Goal: Task Accomplishment & Management: Use online tool/utility

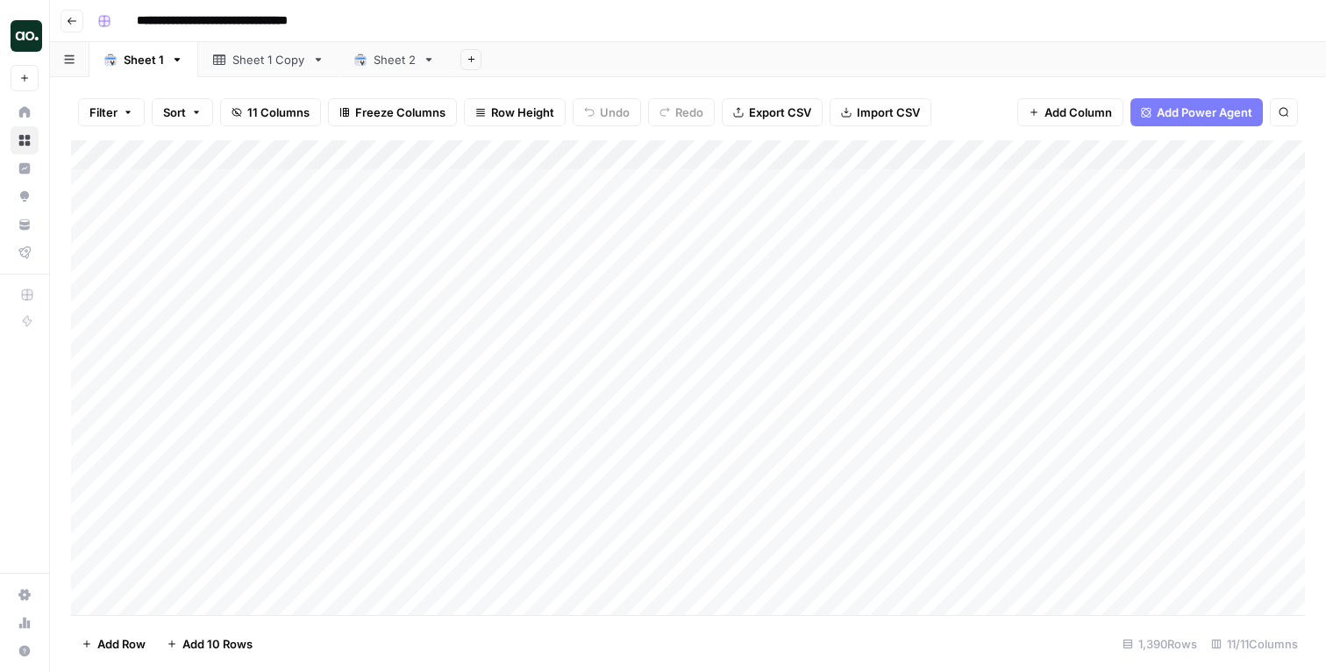
click at [554, 29] on div "**********" at bounding box center [699, 21] width 1219 height 28
click at [499, 16] on div "**********" at bounding box center [699, 21] width 1219 height 28
click at [239, 182] on div "Add Column" at bounding box center [688, 377] width 1234 height 475
click at [196, 176] on div "Add Column" at bounding box center [688, 377] width 1234 height 475
click at [239, 207] on div "Add Column" at bounding box center [688, 377] width 1234 height 475
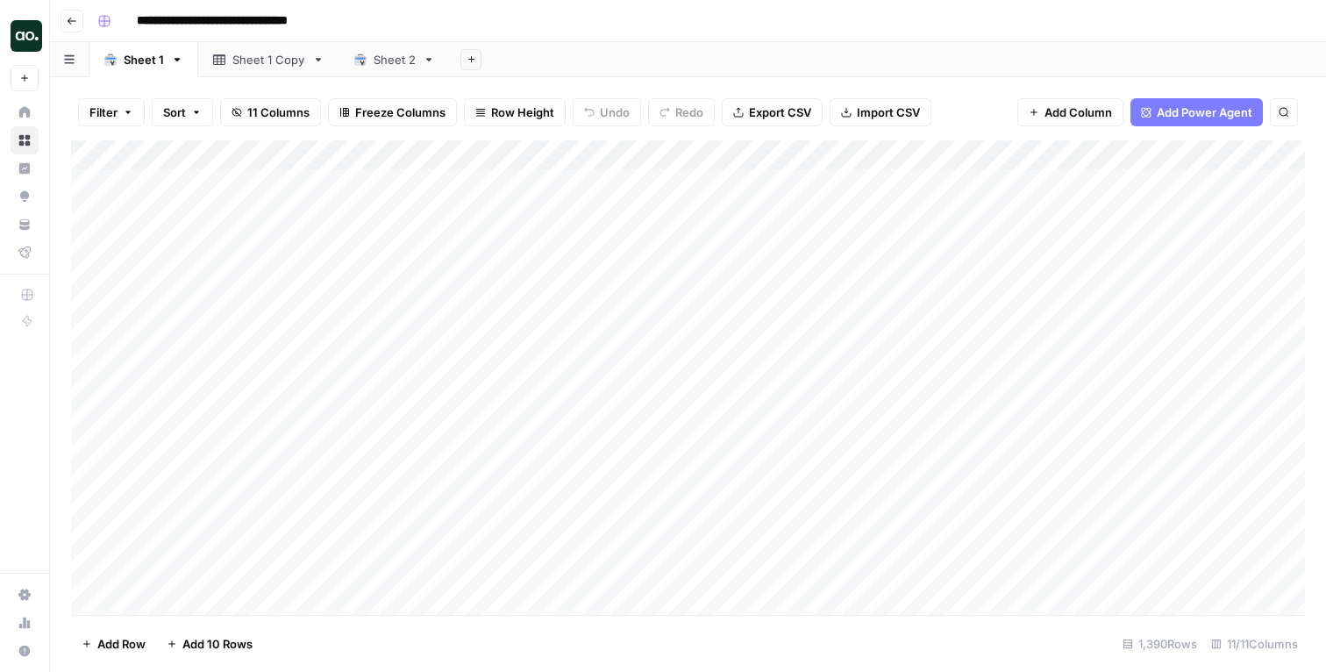
click at [239, 233] on div "Add Column" at bounding box center [688, 377] width 1234 height 475
click at [239, 312] on div "Add Column" at bounding box center [688, 377] width 1234 height 475
click at [925, 195] on div "Add Column" at bounding box center [688, 377] width 1234 height 475
click at [1154, 183] on div "Add Column" at bounding box center [688, 377] width 1234 height 475
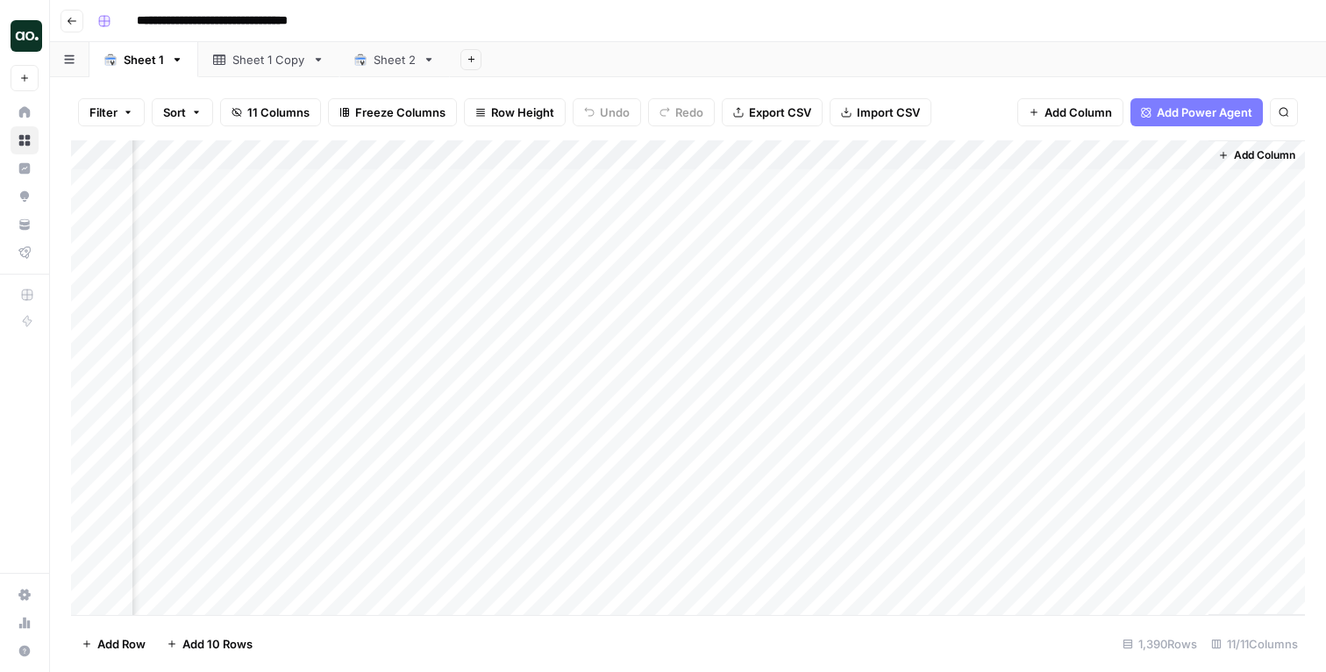
click at [1043, 200] on div "Add Column" at bounding box center [688, 377] width 1234 height 475
click at [1041, 182] on div "Add Column" at bounding box center [688, 377] width 1234 height 475
click at [930, 185] on div "Add Column" at bounding box center [688, 377] width 1234 height 475
click at [854, 178] on div "Add Column" at bounding box center [688, 377] width 1234 height 475
click at [812, 184] on div "Add Column" at bounding box center [688, 377] width 1234 height 475
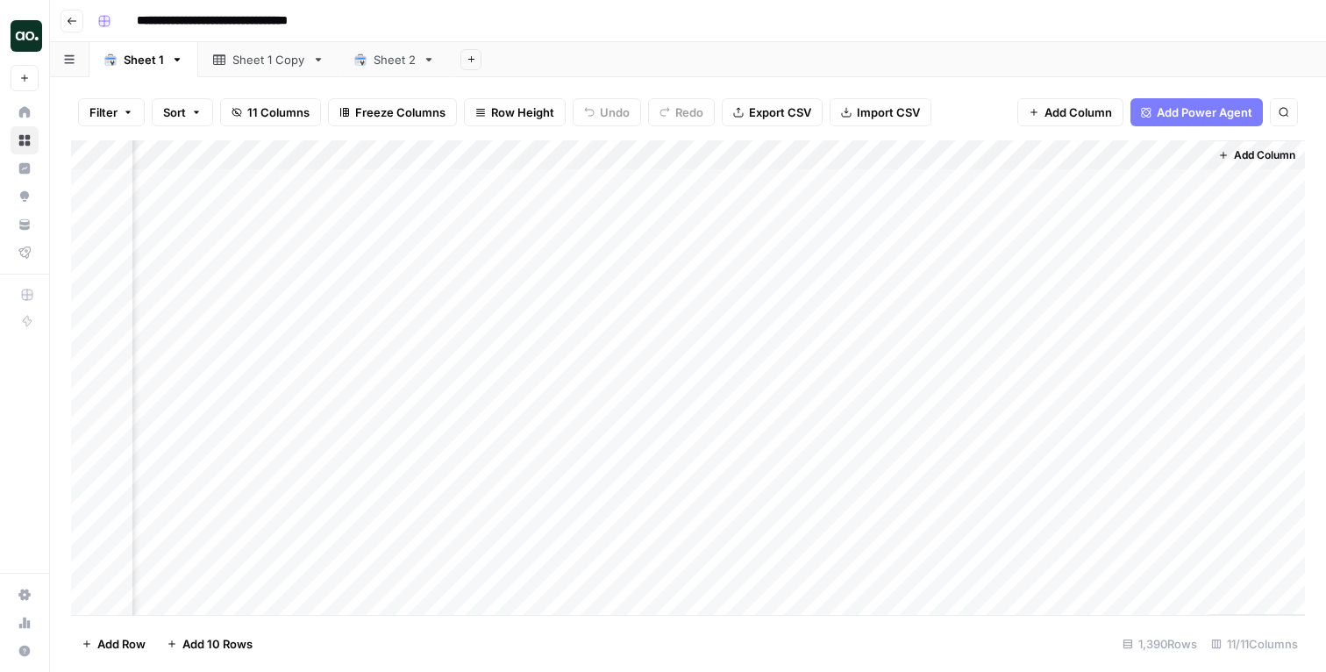
click at [967, 104] on div "Filter Sort 11 Columns Freeze Columns Row Height Undo Redo Export CSV Import CS…" at bounding box center [688, 112] width 1234 height 56
click at [981, 52] on div "Add Sheet" at bounding box center [888, 59] width 876 height 35
click at [705, 65] on div "Add Sheet" at bounding box center [888, 59] width 876 height 35
click at [970, 104] on div "Filter Sort 11 Columns Freeze Columns Row Height Undo Redo Export CSV Import CS…" at bounding box center [688, 112] width 1234 height 56
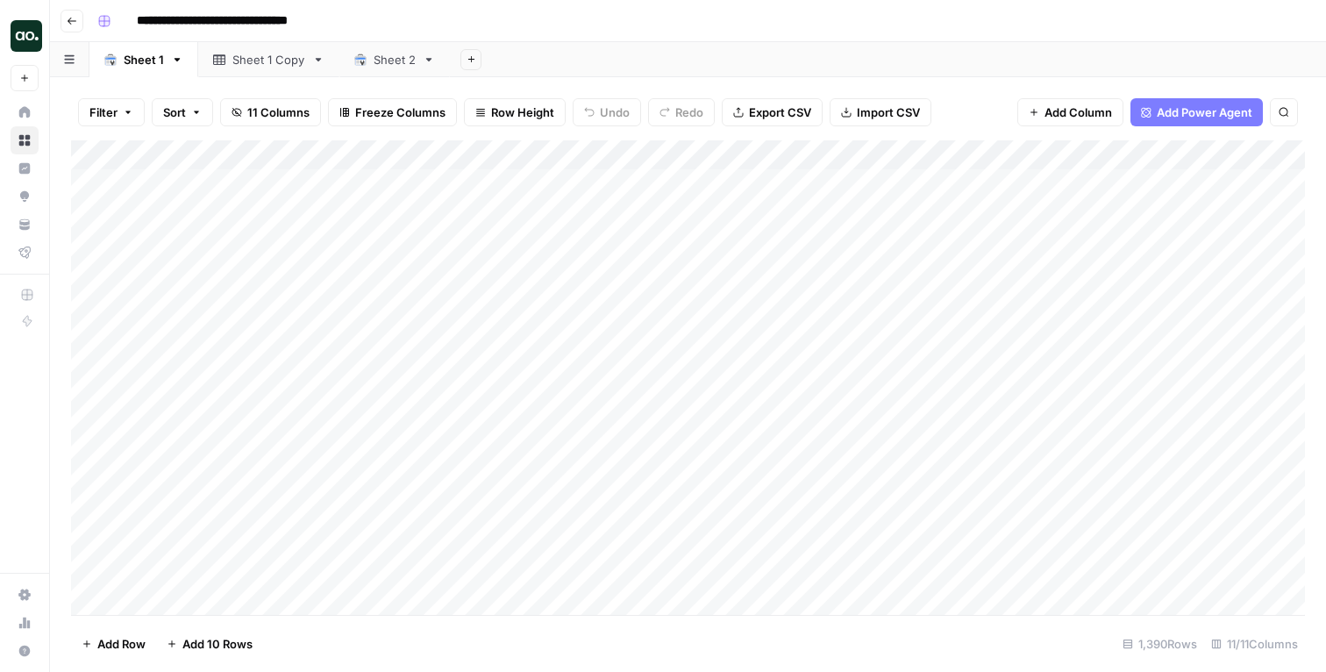
click at [980, 50] on div "Add Sheet" at bounding box center [888, 59] width 876 height 35
